Goal: Information Seeking & Learning: Learn about a topic

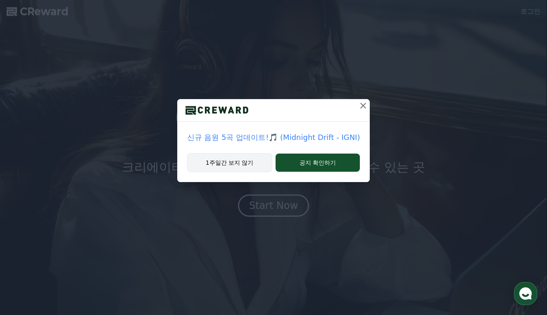
click at [242, 161] on button "1주일간 보지 않기" at bounding box center [229, 162] width 85 height 19
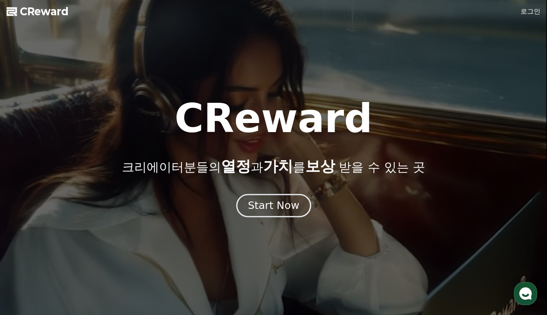
click at [275, 202] on div "Start Now" at bounding box center [273, 206] width 51 height 14
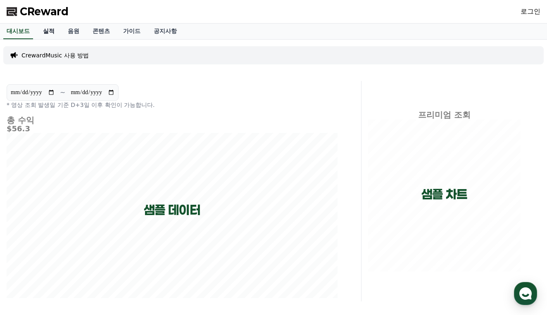
click at [48, 29] on link "실적" at bounding box center [48, 32] width 25 height 16
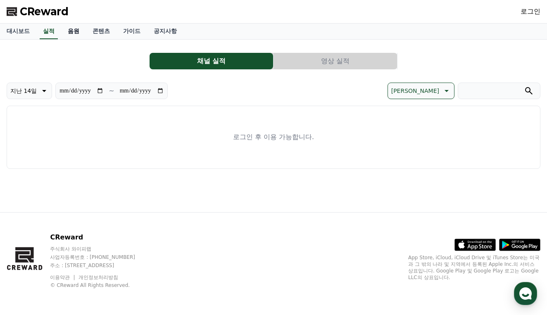
click at [73, 30] on link "음원" at bounding box center [73, 32] width 25 height 16
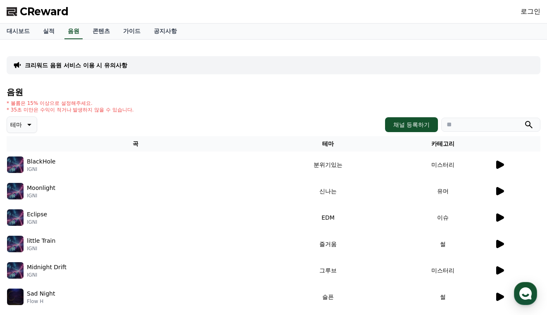
click at [500, 162] on icon at bounding box center [499, 165] width 10 height 10
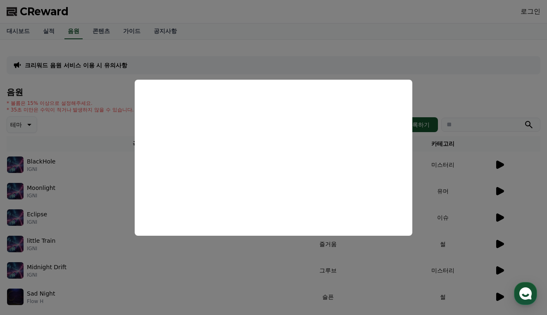
click at [468, 107] on button "close modal" at bounding box center [273, 157] width 547 height 315
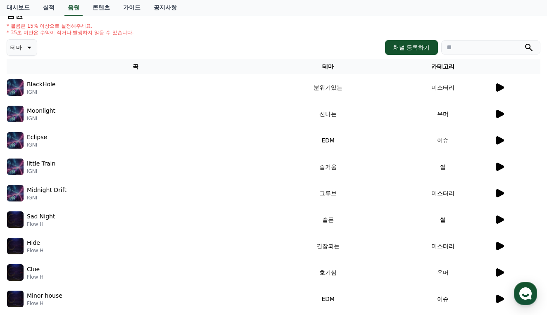
scroll to position [94, 0]
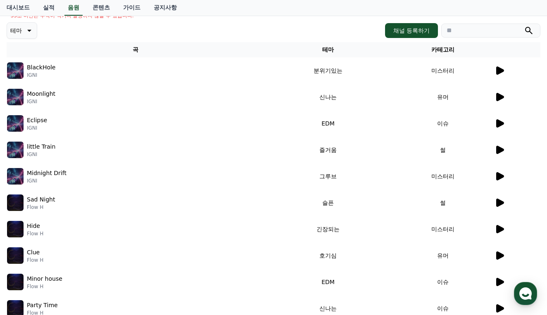
click at [496, 177] on icon at bounding box center [499, 176] width 10 height 10
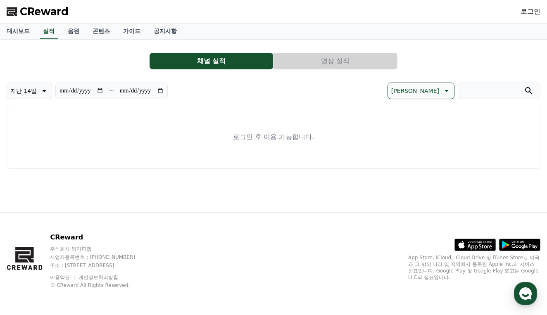
click at [40, 12] on span "CReward" at bounding box center [44, 11] width 49 height 13
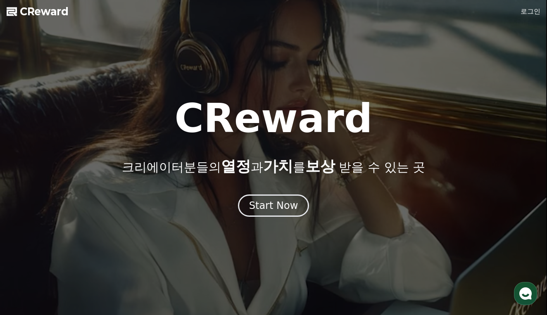
scroll to position [72, 0]
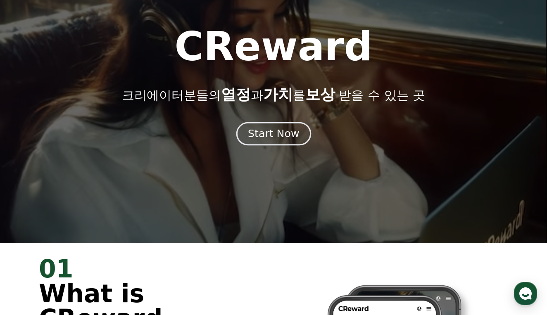
click at [282, 140] on button "Start Now" at bounding box center [273, 134] width 75 height 24
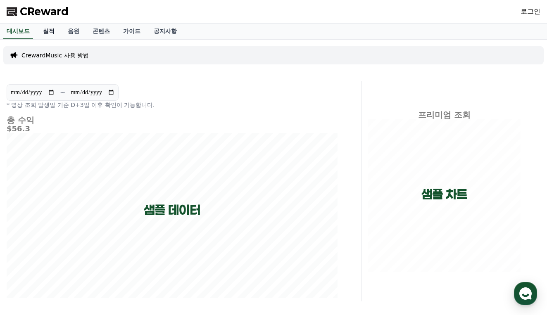
click at [45, 30] on link "실적" at bounding box center [48, 32] width 25 height 16
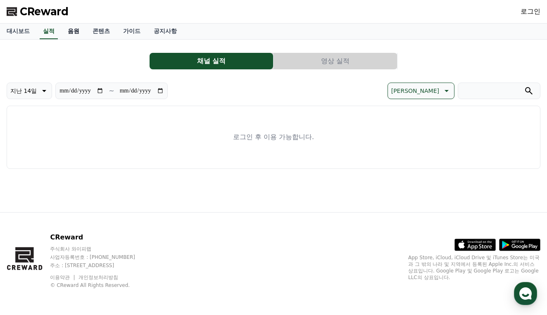
click at [66, 31] on link "음원" at bounding box center [73, 32] width 25 height 16
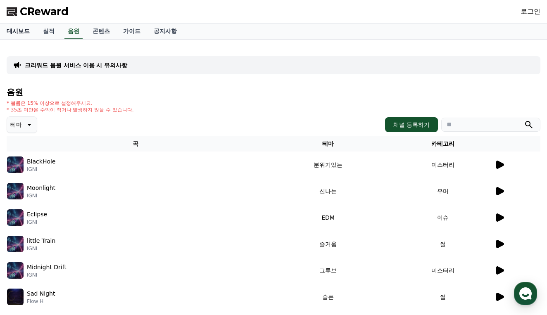
click at [23, 33] on link "대시보드" at bounding box center [18, 32] width 36 height 16
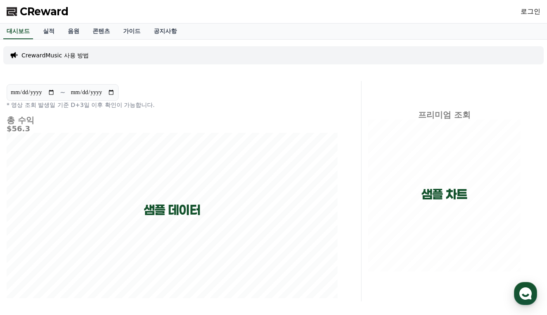
click at [80, 94] on input "**********" at bounding box center [92, 92] width 45 height 9
drag, startPoint x: 144, startPoint y: 100, endPoint x: 136, endPoint y: 99, distance: 7.5
click at [142, 100] on div "**********" at bounding box center [172, 96] width 331 height 25
click at [48, 34] on link "실적" at bounding box center [48, 32] width 25 height 16
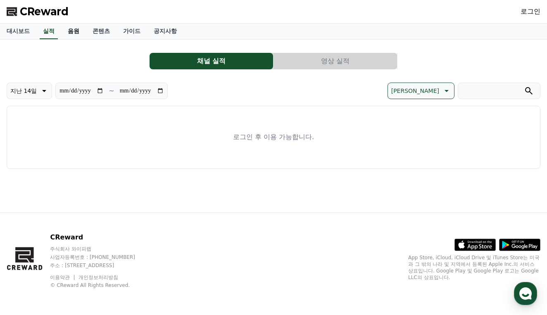
click at [74, 33] on link "음원" at bounding box center [73, 32] width 25 height 16
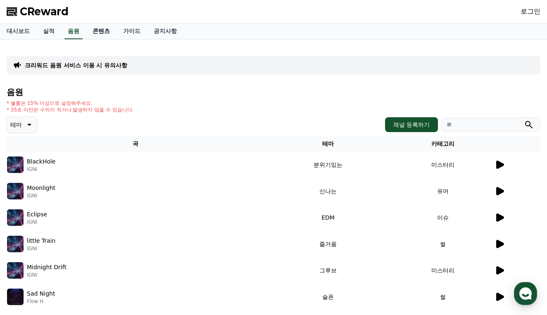
click at [100, 31] on link "콘텐츠" at bounding box center [101, 32] width 31 height 16
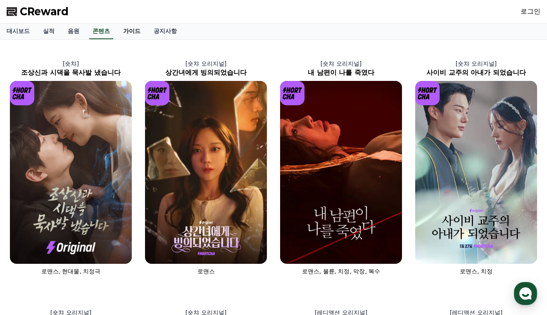
click at [121, 32] on link "가이드" at bounding box center [131, 32] width 31 height 16
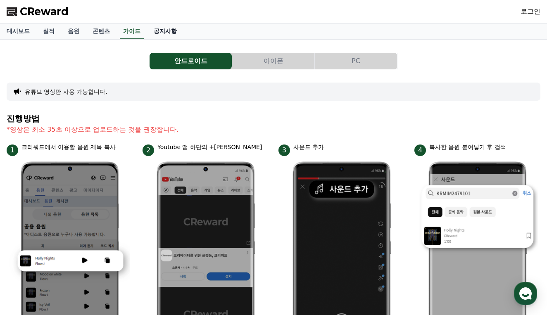
click at [151, 32] on link "공지사항" at bounding box center [165, 32] width 36 height 16
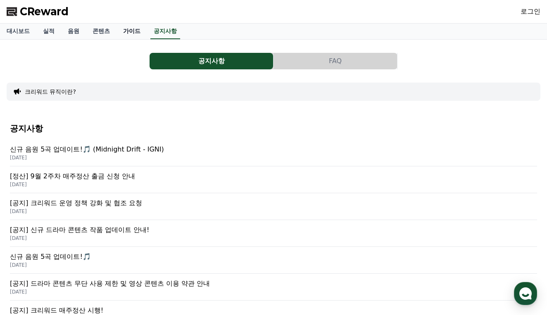
click at [127, 33] on link "가이드" at bounding box center [131, 32] width 31 height 16
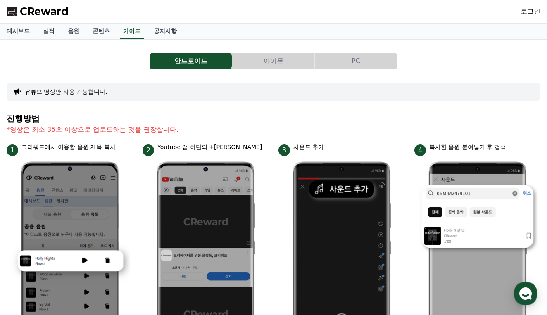
click at [45, 17] on span "CReward" at bounding box center [44, 11] width 49 height 13
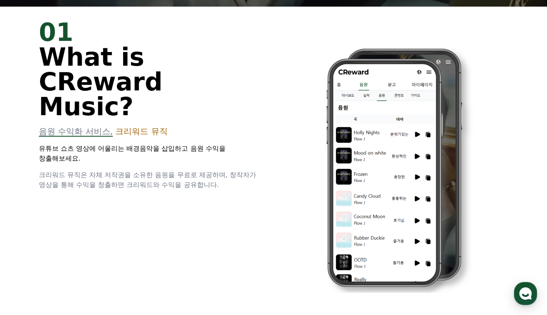
scroll to position [380, 0]
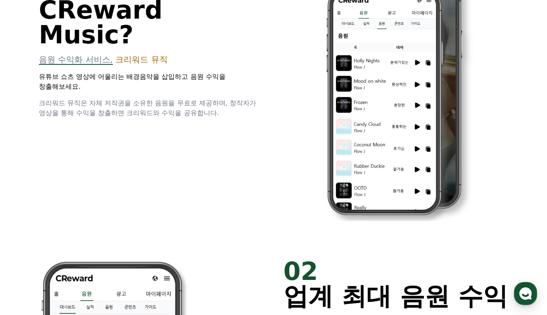
drag, startPoint x: 114, startPoint y: 64, endPoint x: 243, endPoint y: 78, distance: 130.5
click at [243, 98] on p "크리워드 뮤직은 자체 저작권을 소유한 음원을 무료로 제공하며, 창작자가 영상을 통해 수익을 창출하면 크리워드와 수익을 공유합니다." at bounding box center [151, 108] width 225 height 20
drag, startPoint x: 163, startPoint y: 76, endPoint x: 58, endPoint y: 66, distance: 105.7
click at [58, 98] on p "크리워드 뮤직은 자체 저작권을 소유한 음원을 무료로 제공하며, 창작자가 영상을 통해 수익을 창출하면 크리워드와 수익을 공유합니다." at bounding box center [151, 108] width 225 height 20
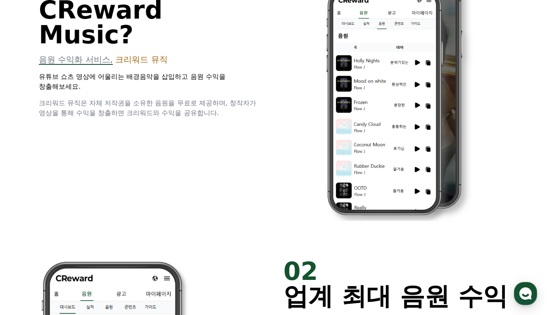
click at [57, 99] on span "크리워드 뮤직은 자체 저작권을 소유한 음원을 무료로 제공하며, 창작자가 영상을 통해 수익을 창출하면 크리워드와 수익을 공유합니다." at bounding box center [147, 108] width 217 height 18
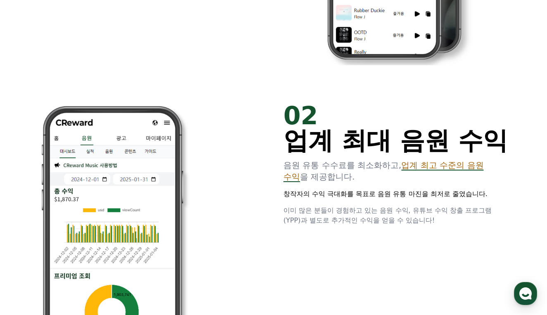
scroll to position [606, 0]
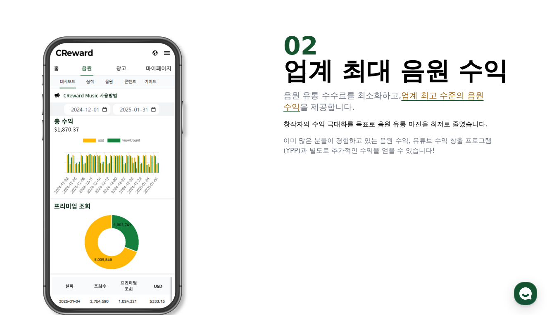
drag, startPoint x: 318, startPoint y: 93, endPoint x: 391, endPoint y: 118, distance: 76.8
click at [396, 119] on div "02 업계 최대 음원 수익 음원 유통 수수료를 최소화하고, 업계 최고 수준의 음원 수익 을 제공합니다. 창작자의 수익 극대화를 목표로 음원 유…" at bounding box center [395, 94] width 225 height 122
click at [391, 118] on div "02 업계 최대 음원 수익 음원 유통 수수료를 최소화하고, 업계 최고 수준의 음원 수익 을 제공합니다. 창작자의 수익 극대화를 목표로 음원 유…" at bounding box center [395, 94] width 225 height 122
drag, startPoint x: 370, startPoint y: 133, endPoint x: 318, endPoint y: 121, distance: 54.0
click at [318, 121] on div "02 업계 최대 음원 수익 음원 유통 수수료를 최소화하고, 업계 최고 수준의 음원 수익 을 제공합니다. 창작자의 수익 극대화를 목표로 음원 유…" at bounding box center [395, 94] width 225 height 122
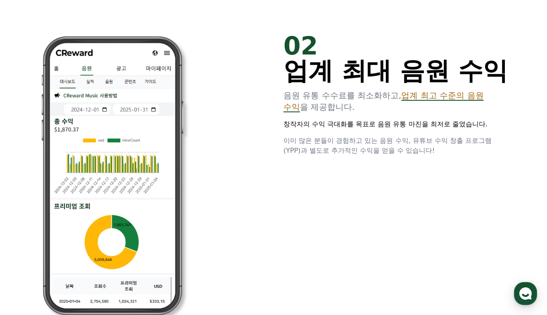
click at [318, 121] on p "창작자의 수익 극대화를 목표로 음원 유통 마진을 최저로 줄였습니다." at bounding box center [395, 124] width 225 height 10
drag, startPoint x: 284, startPoint y: 124, endPoint x: 452, endPoint y: 126, distance: 168.5
click at [452, 126] on div "02 업계 최대 음원 수익 음원 유통 수수료를 최소화하고, 업계 최고 수준의 음원 수익 을 제공합니다. 창작자의 수익 극대화를 목표로 음원 유…" at bounding box center [273, 175] width 495 height 311
click at [452, 126] on p "창작자의 수익 극대화를 목표로 음원 유통 마진을 최저로 줄였습니다." at bounding box center [395, 124] width 225 height 10
drag, startPoint x: 456, startPoint y: 126, endPoint x: 388, endPoint y: 151, distance: 72.5
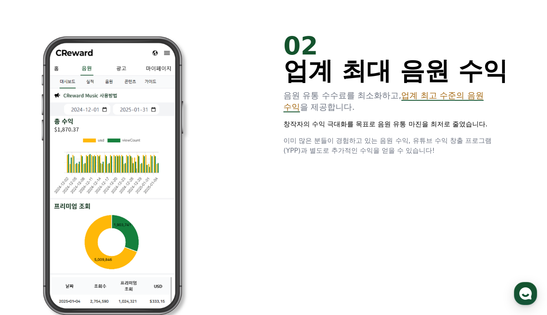
click at [388, 151] on div "02 업계 최대 음원 수익 음원 유통 수수료를 최소화하고, 업계 최고 수준의 음원 수익 을 제공합니다. 창작자의 수익 극대화를 목표로 음원 유…" at bounding box center [395, 94] width 225 height 122
click at [388, 151] on p "이미 많은 분들이 경험하고 있는 음원 수익, 유튜브 수익 창출 프로그램(YPP)과 별도로 추가적인 수익을 얻을 수 있습니다!" at bounding box center [395, 146] width 225 height 20
drag, startPoint x: 377, startPoint y: 151, endPoint x: 271, endPoint y: 140, distance: 107.1
click at [271, 140] on div "02 업계 최대 음원 수익 음원 유통 수수료를 최소화하고, 업계 최고 수준의 음원 수익 을 제공합니다. 창작자의 수익 극대화를 목표로 음원 유…" at bounding box center [273, 175] width 495 height 311
click at [272, 139] on div "02 업계 최대 음원 수익 음원 유통 수수료를 최소화하고, 업계 최고 수준의 음원 수익 을 제공합니다. 창작자의 수익 극대화를 목표로 음원 유…" at bounding box center [273, 175] width 495 height 311
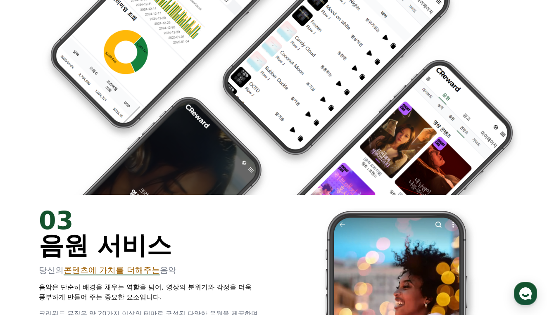
scroll to position [1234, 0]
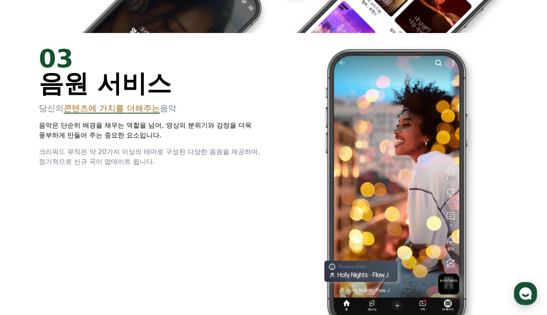
drag, startPoint x: 62, startPoint y: 124, endPoint x: 136, endPoint y: 131, distance: 75.0
click at [136, 131] on p "음악은 단순히 배경을 채우는 역할을 넘어, 영상의 분위기와 감정을 더욱 풍부하게 만들어 주는 중요한 요소입니다." at bounding box center [151, 131] width 225 height 20
drag, startPoint x: 118, startPoint y: 132, endPoint x: 95, endPoint y: 122, distance: 24.6
click at [95, 122] on p "음악은 단순히 배경을 채우는 역할을 넘어, 영상의 분위기와 감정을 더욱 풍부하게 만들어 주는 중요한 요소입니다." at bounding box center [151, 131] width 225 height 20
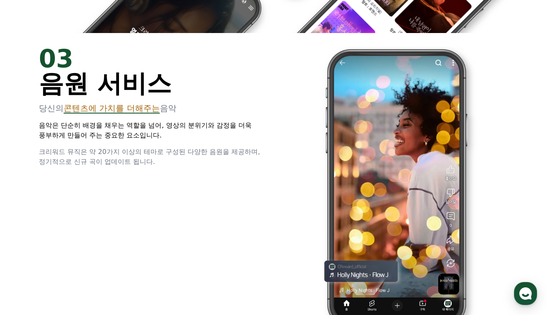
click at [95, 123] on p "음악은 단순히 배경을 채우는 역할을 넘어, 영상의 분위기와 감정을 더욱 풍부하게 만들어 주는 중요한 요소입니다." at bounding box center [151, 131] width 225 height 20
drag, startPoint x: 100, startPoint y: 149, endPoint x: 165, endPoint y: 158, distance: 65.0
click at [165, 158] on p "크리워드 뮤직은 약 20가지 이상의 테마로 구성된 다양한 음원을 제공하며, 정기적으로 신규 곡이 업데이트 됩니다." at bounding box center [151, 157] width 225 height 20
drag, startPoint x: 107, startPoint y: 154, endPoint x: 40, endPoint y: 153, distance: 67.7
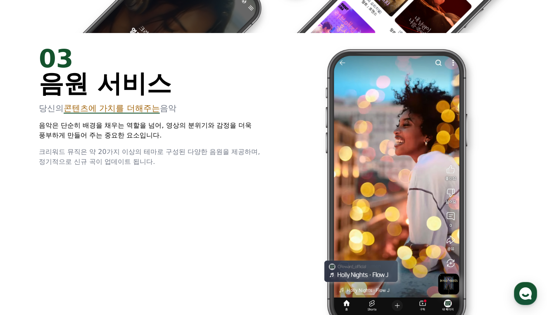
click at [40, 153] on p "크리워드 뮤직은 약 20가지 이상의 테마로 구성된 다양한 음원을 제공하며, 정기적으로 신규 곡이 업데이트 됩니다." at bounding box center [151, 157] width 225 height 20
click at [40, 153] on span "크리워드 뮤직은 약 20가지 이상의 테마로 구성된 다양한 음원을 제공하며, 정기적으로 신규 곡이 업데이트 됩니다." at bounding box center [149, 157] width 221 height 18
drag, startPoint x: 61, startPoint y: 153, endPoint x: 132, endPoint y: 164, distance: 71.4
click at [132, 164] on p "크리워드 뮤직은 약 20가지 이상의 테마로 구성된 다양한 음원을 제공하며, 정기적으로 신규 곡이 업데이트 됩니다." at bounding box center [151, 157] width 225 height 20
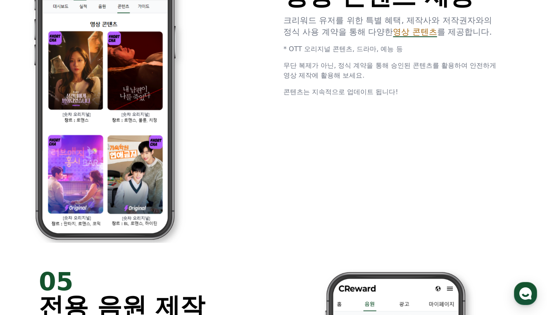
scroll to position [1616, 0]
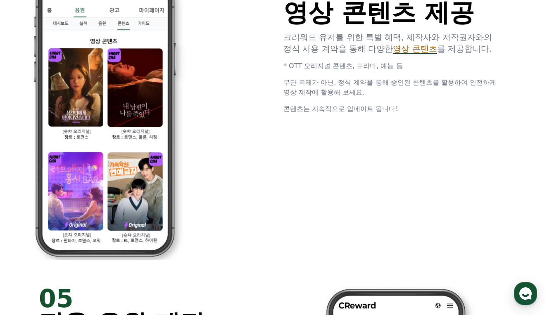
drag, startPoint x: 409, startPoint y: 43, endPoint x: 376, endPoint y: 34, distance: 34.2
click at [376, 34] on p "크리워드 유저를 위한 특별 혜택, 제작사와 저작권자와의 정식 사용 계약을 통해 다양한 영상 콘텐츠 를 제공합니다." at bounding box center [395, 42] width 225 height 23
drag, startPoint x: 353, startPoint y: 34, endPoint x: 430, endPoint y: 47, distance: 78.3
click at [430, 47] on p "크리워드 유저를 위한 특별 혜택, 제작사와 저작권자와의 정식 사용 계약을 통해 다양한 영상 콘텐츠 를 제공합니다." at bounding box center [395, 42] width 225 height 23
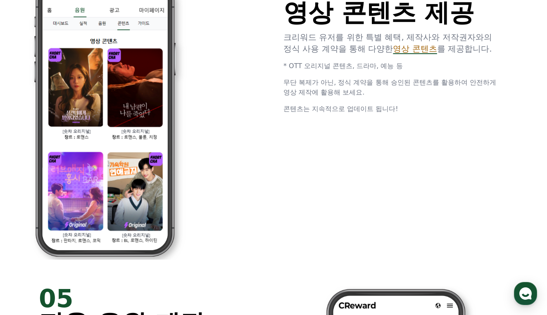
click at [430, 47] on p "크리워드 유저를 위한 특별 혜택, 제작사와 저작권자와의 정식 사용 계약을 통해 다양한 영상 콘텐츠 를 제공합니다." at bounding box center [395, 42] width 225 height 23
drag, startPoint x: 430, startPoint y: 47, endPoint x: 353, endPoint y: 33, distance: 77.6
click at [353, 33] on p "크리워드 유저를 위한 특별 혜택, 제작사와 저작권자와의 정식 사용 계약을 통해 다양한 영상 콘텐츠 를 제공합니다." at bounding box center [395, 42] width 225 height 23
click at [353, 34] on p "크리워드 유저를 위한 특별 혜택, 제작사와 저작권자와의 정식 사용 계약을 통해 다양한 영상 콘텐츠 를 제공합니다." at bounding box center [395, 42] width 225 height 23
drag, startPoint x: 306, startPoint y: 71, endPoint x: 374, endPoint y: 85, distance: 69.9
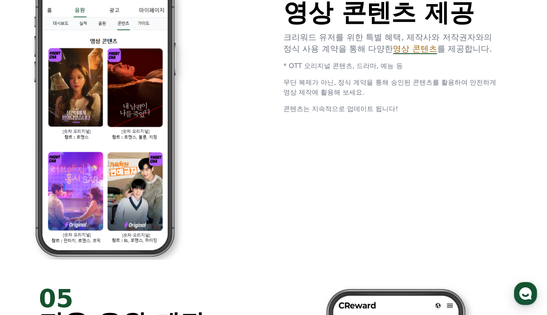
click at [374, 85] on div "04 영상 콘텐츠 제공 크리워드 유저를 위한 특별 혜택, 제작사와 저작권자와의 정식 사용 계약을 통해 다양한 영상 콘텐츠 를 제공합니다. * …" at bounding box center [395, 44] width 225 height 139
drag, startPoint x: 374, startPoint y: 85, endPoint x: 365, endPoint y: 92, distance: 11.0
click at [374, 86] on span "무단 복제가 아닌, 정식 계약을 통해 승인된 콘텐츠를 활용하여 안전하게 영상 제작에 활용해 보세요." at bounding box center [389, 87] width 213 height 18
drag, startPoint x: 350, startPoint y: 91, endPoint x: 312, endPoint y: 81, distance: 39.2
click at [312, 81] on p "무단 복제가 아닌, 정식 계약을 통해 승인된 콘텐츠를 활용하여 안전하게 영상 제작에 활용해 보세요." at bounding box center [395, 88] width 225 height 20
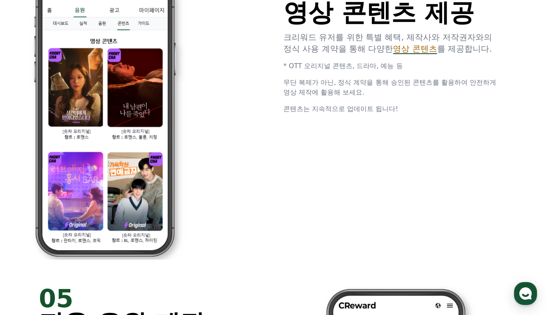
click at [312, 81] on span "무단 복제가 아닌, 정식 계약을 통해 승인된 콘텐츠를 활용하여 안전하게 영상 제작에 활용해 보세요." at bounding box center [389, 87] width 213 height 18
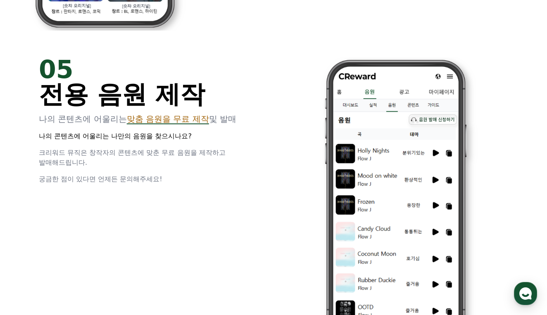
scroll to position [1860, 0]
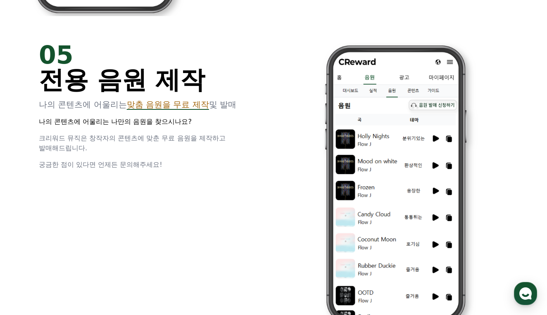
drag, startPoint x: 56, startPoint y: 104, endPoint x: 214, endPoint y: 107, distance: 158.2
click at [214, 107] on p "나의 콘텐츠에 어울리는 맞춤 음원을 무료 제작 및 발매" at bounding box center [151, 105] width 225 height 12
drag, startPoint x: 216, startPoint y: 104, endPoint x: 161, endPoint y: 120, distance: 57.6
click at [161, 120] on div "05 전용 음원 제작 나의 콘텐츠에 어울리는 맞춤 음원을 무료 제작 및 발매 나의 콘텐츠에 어울리는 나만의 음원을 찾으시나요? 크리워드 뮤직은…" at bounding box center [151, 106] width 225 height 127
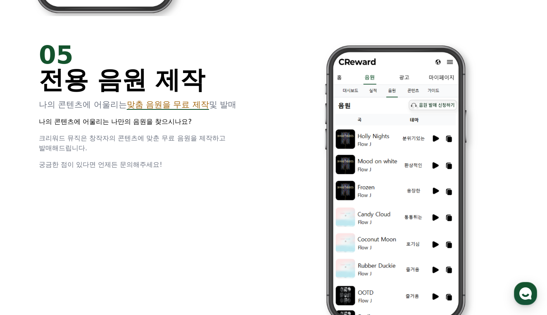
click at [161, 120] on p "나의 콘텐츠에 어울리는 나만의 음원을 찾으시나요?" at bounding box center [151, 122] width 225 height 10
drag, startPoint x: 126, startPoint y: 136, endPoint x: 211, endPoint y: 139, distance: 85.5
click at [211, 139] on span "크리워드 뮤직은 창작자의 콘텐츠에 맞춘 무료 음원을 제작하고 발매해드립니다." at bounding box center [132, 143] width 187 height 18
drag, startPoint x: 215, startPoint y: 141, endPoint x: 55, endPoint y: 135, distance: 160.3
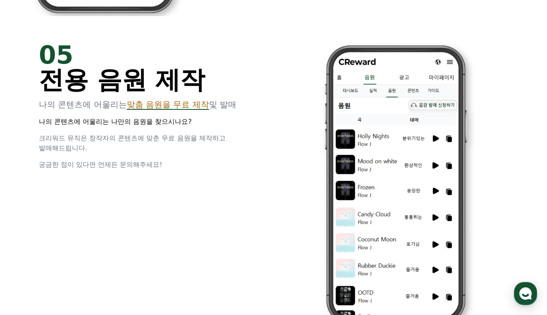
click at [55, 135] on span "크리워드 뮤직은 창작자의 콘텐츠에 맞춘 무료 음원을 제작하고 발매해드립니다." at bounding box center [132, 143] width 187 height 18
